Goal: Information Seeking & Learning: Find specific fact

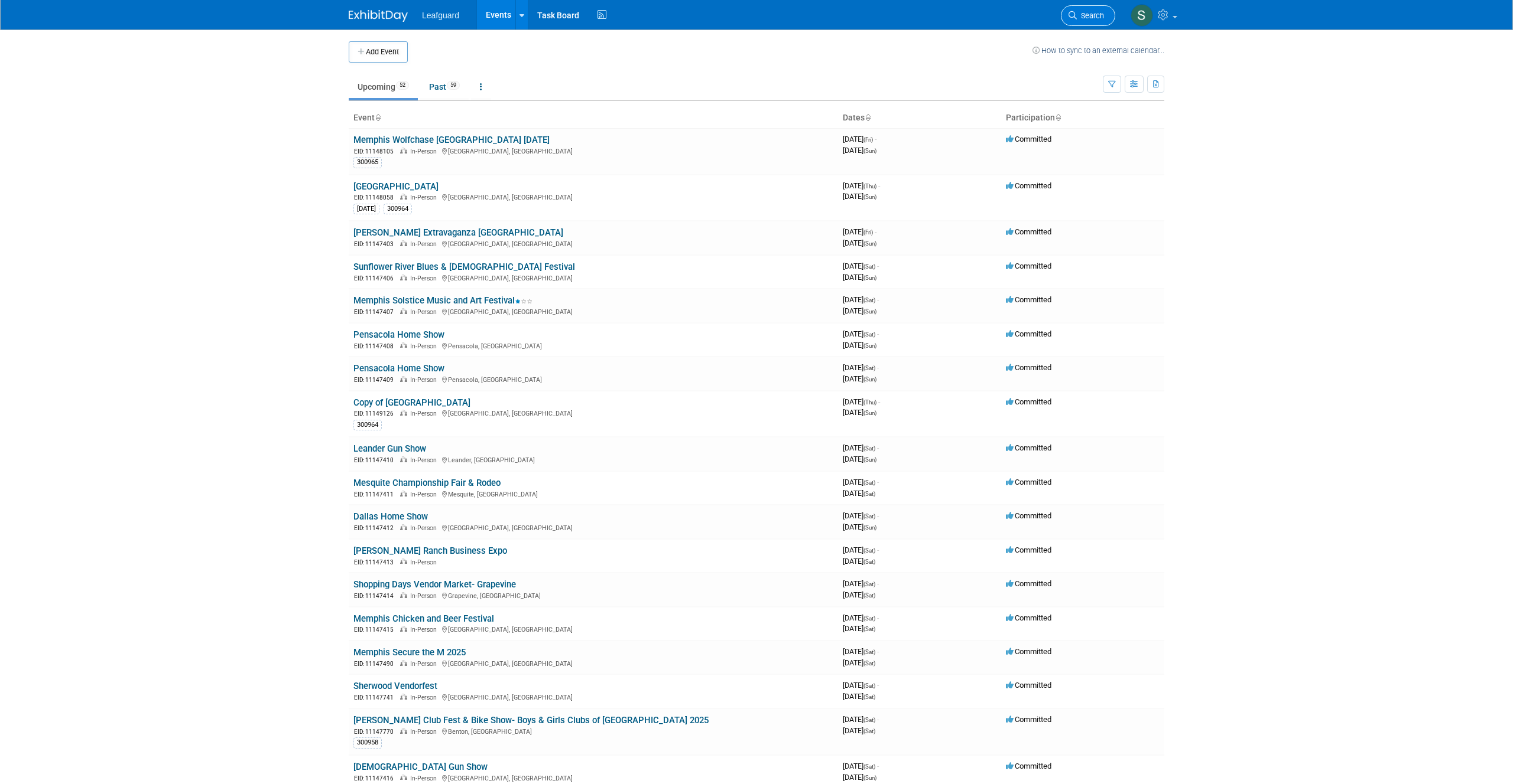
click at [1086, 13] on span "Search" at bounding box center [1091, 15] width 27 height 9
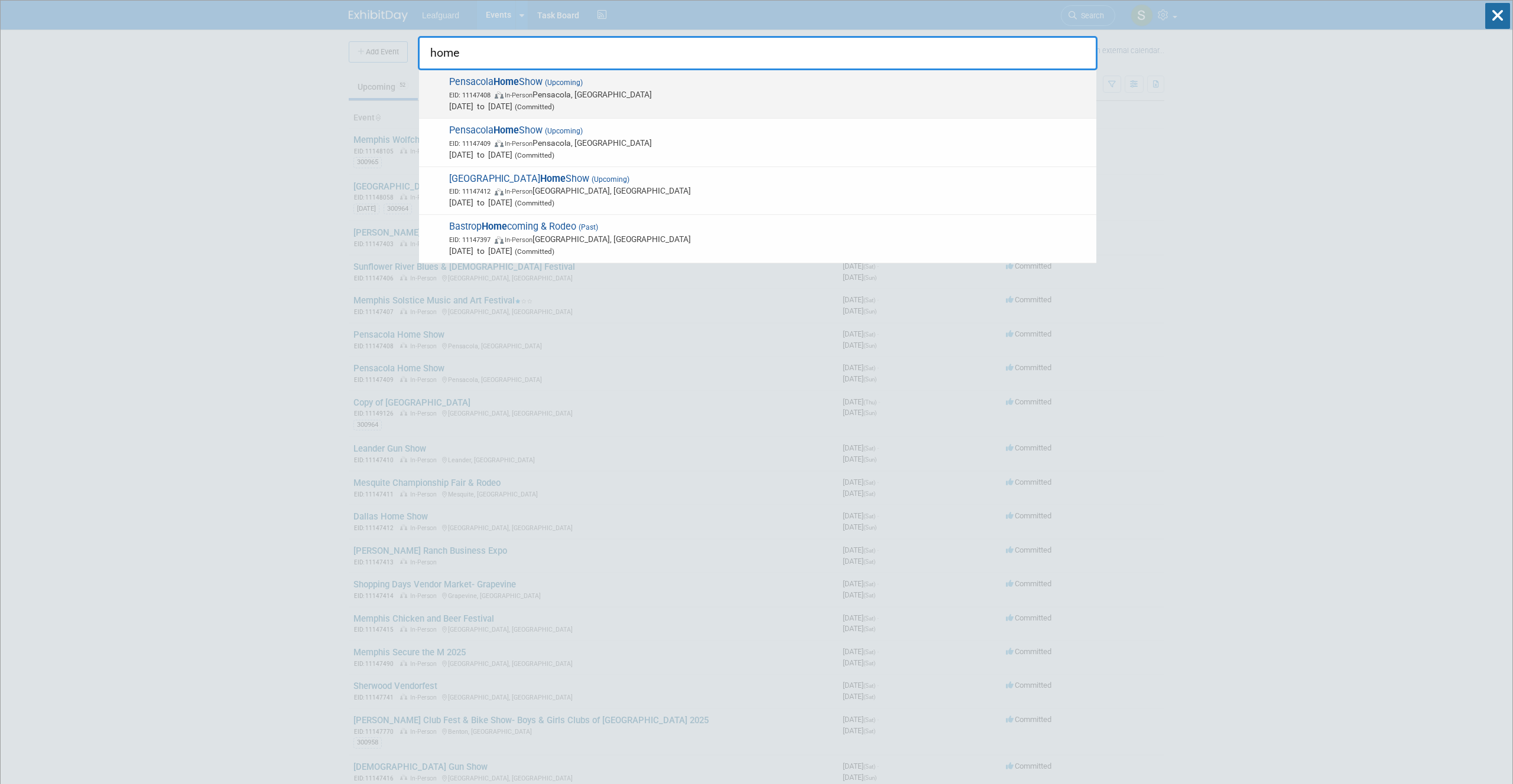
type input "home"
click at [673, 91] on span "EID: 11147408 In-Person [PERSON_NAME], [GEOGRAPHIC_DATA]" at bounding box center [770, 94] width 641 height 12
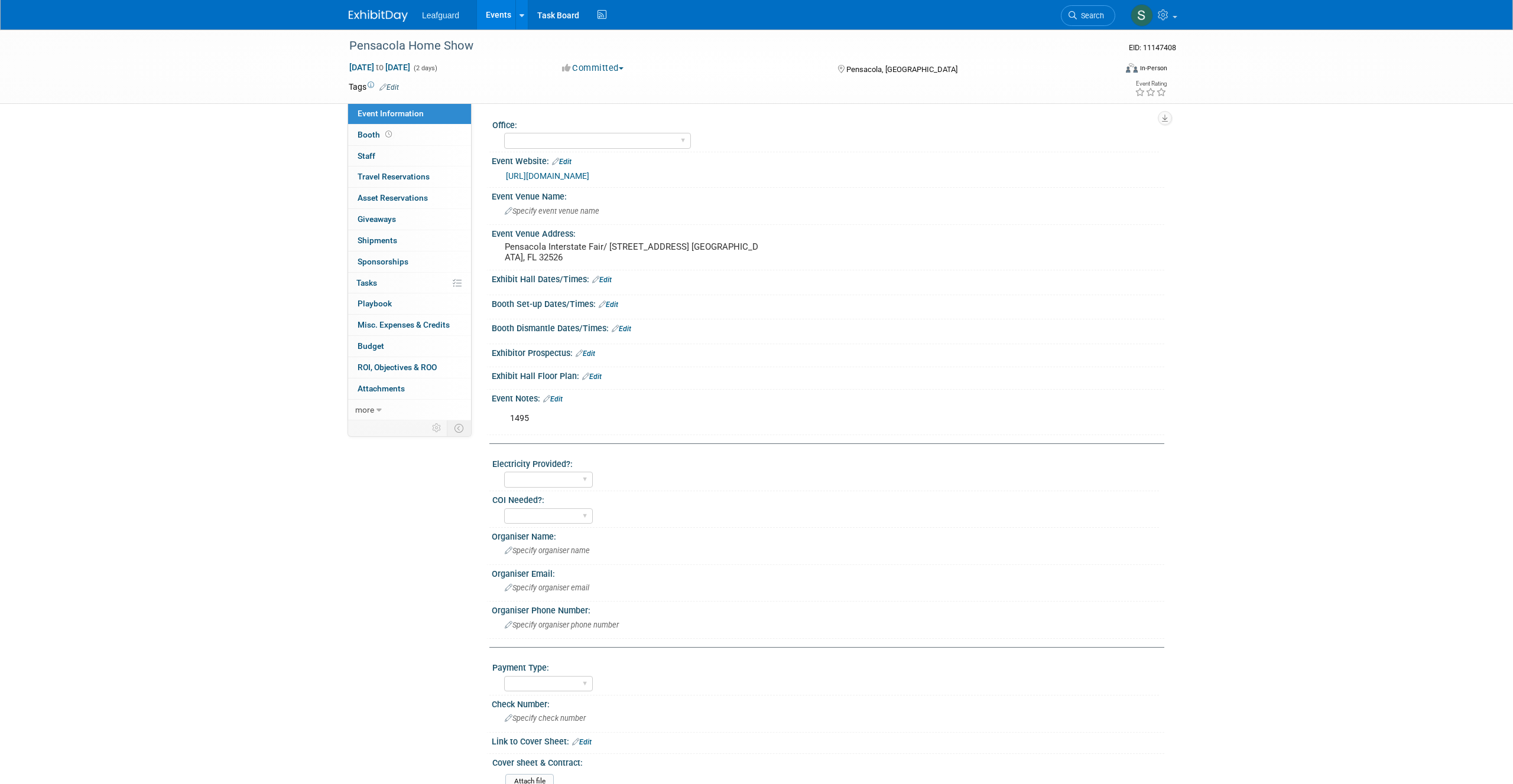
scroll to position [5, 0]
click at [371, 411] on span "more" at bounding box center [364, 410] width 19 height 9
